Goal: Task Accomplishment & Management: Complete application form

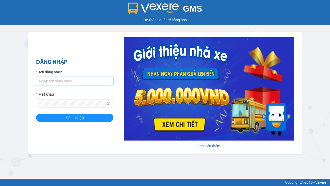
click at [75, 81] on input "Tên đăng nhập" at bounding box center [74, 81] width 77 height 8
type input "ly.xtl"
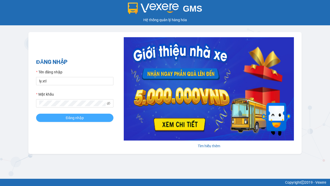
click at [75, 117] on span "Đăng nhập" at bounding box center [75, 118] width 18 height 6
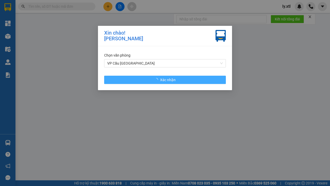
click at [165, 79] on span "Xác nhận" at bounding box center [167, 80] width 15 height 6
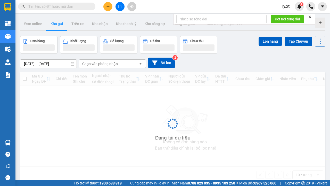
click at [108, 6] on icon "plus" at bounding box center [108, 6] width 3 height 0
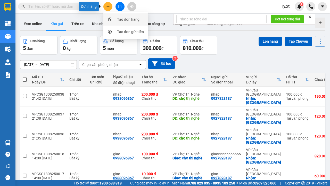
click at [129, 19] on div "Tạo đơn hàng" at bounding box center [128, 20] width 22 height 6
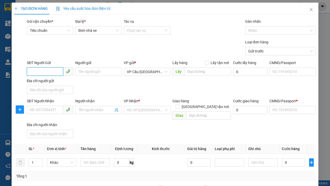
click at [45, 67] on input "SĐT Người Gửi" at bounding box center [45, 71] width 36 height 8
type input "0927328187"
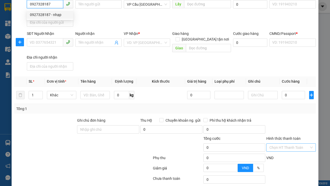
click at [50, 15] on div "0927328187 - nhạp" at bounding box center [50, 15] width 40 height 6
type input "nhạp"
checkbox input "true"
type input "[GEOGRAPHIC_DATA]"
type input "123456789112"
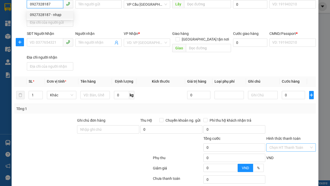
type input "0938096867"
type input "nhap"
type input "chợ thị nghè"
type input "10.000"
type input "123456789456"
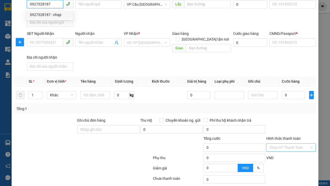
type input "200.000"
type input "15.000"
type input "20.000"
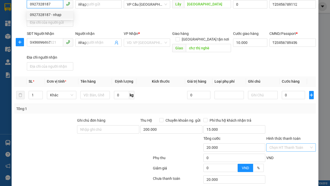
type input "0927328187"
click at [290, 143] on input "Hình thức thanh toán" at bounding box center [290, 147] width 40 height 8
type input "320.000"
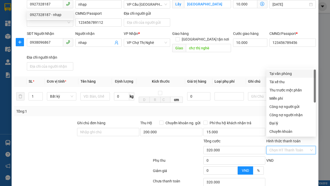
click at [290, 154] on input "Hình thức thanh toán" at bounding box center [290, 150] width 40 height 8
